Goal: Task Accomplishment & Management: Manage account settings

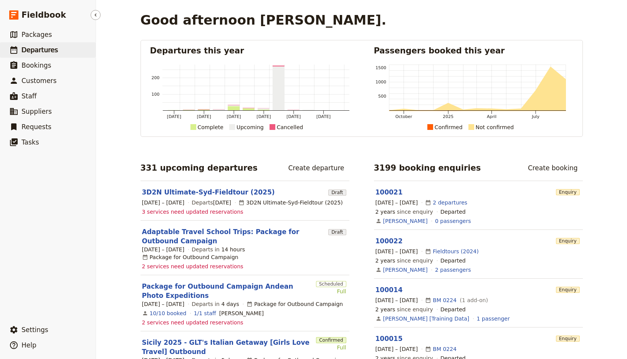
click at [69, 51] on link "​ Departures" at bounding box center [48, 49] width 96 height 15
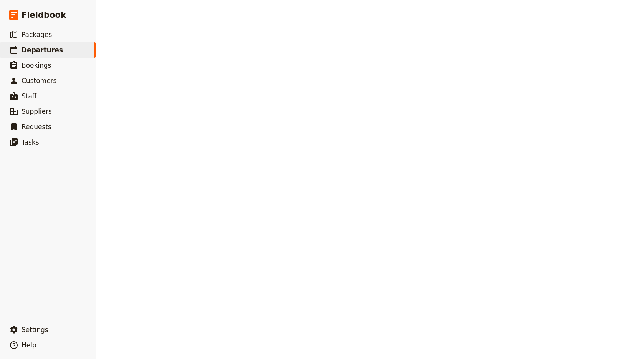
select select "UPDATED_AT"
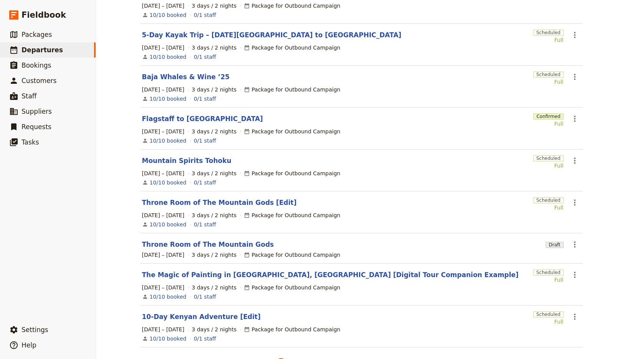
scroll to position [161, 0]
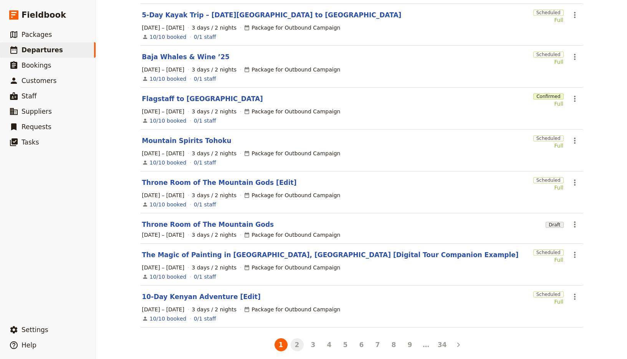
click at [297, 341] on button "2" at bounding box center [297, 344] width 13 height 13
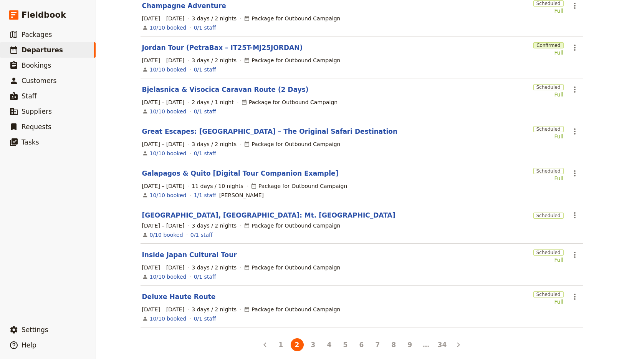
scroll to position [0, 0]
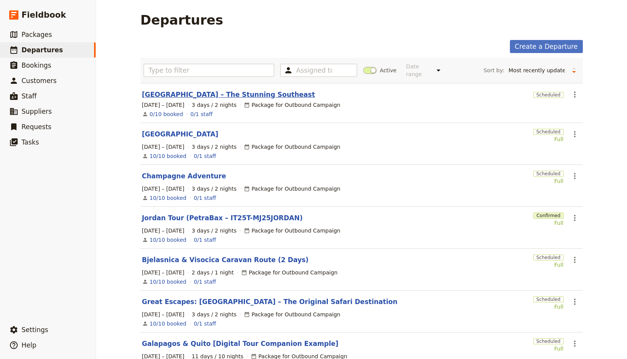
click at [225, 90] on link "[GEOGRAPHIC_DATA] – The Stunning Southeast" at bounding box center [228, 94] width 173 height 9
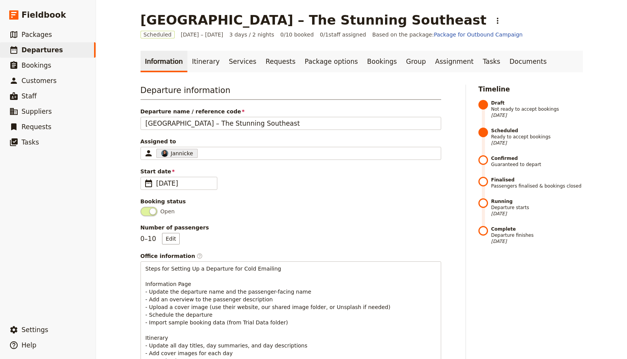
scroll to position [459, 0]
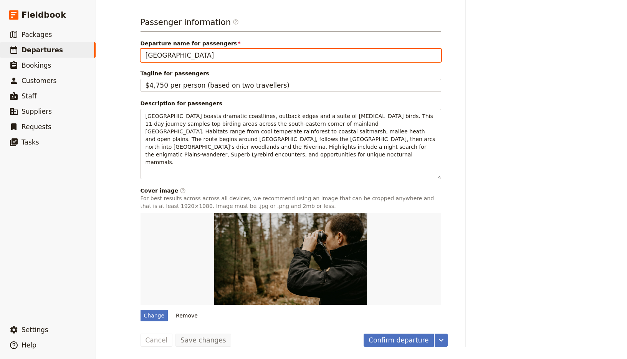
click at [245, 62] on input "[GEOGRAPHIC_DATA]" at bounding box center [291, 55] width 301 height 13
paste input "The Stunning Southeast"
type input "The Stunning Southeast"
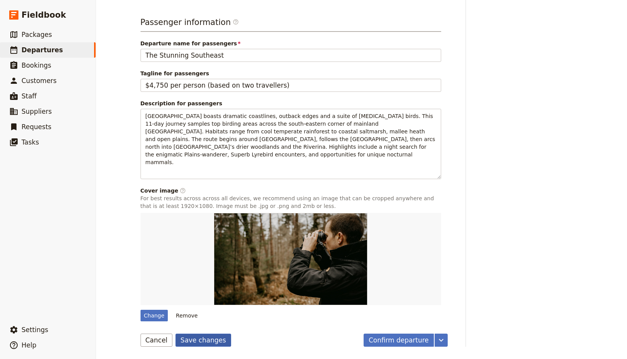
click at [209, 341] on button "Save changes" at bounding box center [203, 339] width 56 height 13
